Goal: Information Seeking & Learning: Learn about a topic

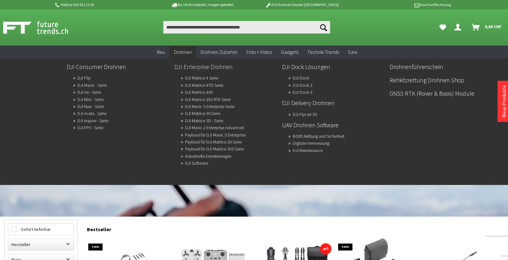
click at [194, 68] on link "DJI Enterprise Drohnen" at bounding box center [225, 67] width 102 height 11
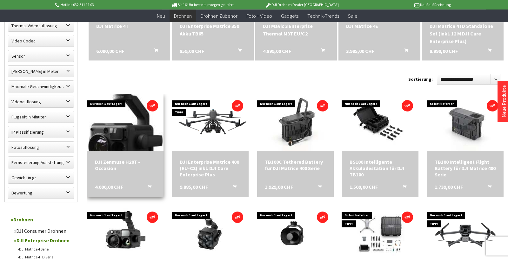
scroll to position [341, 0]
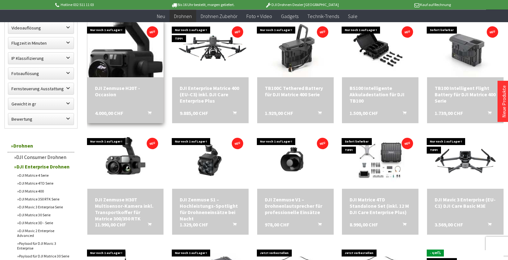
scroll to position [266, 0]
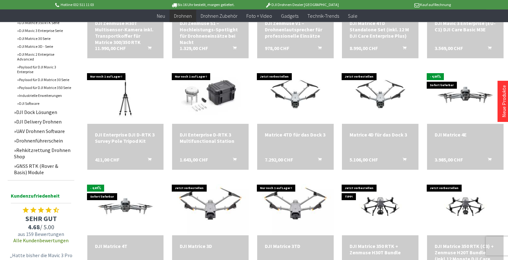
scroll to position [525, 0]
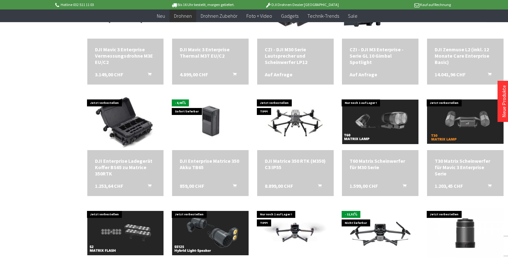
scroll to position [833, 0]
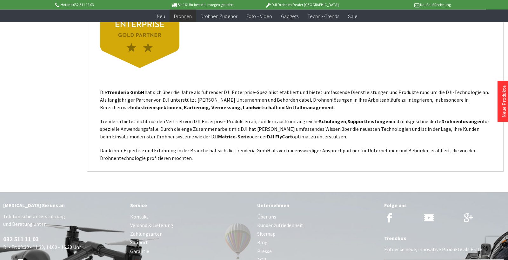
scroll to position [1604, 0]
